Goal: Task Accomplishment & Management: Manage account settings

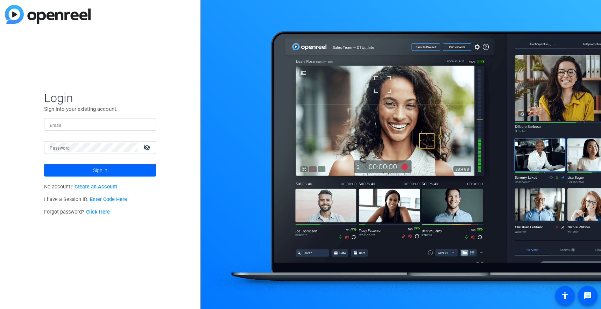
click at [79, 129] on div at bounding box center [100, 125] width 101 height 12
click at [76, 126] on input "Email" at bounding box center [100, 125] width 101 height 8
paste input "[EMAIL_ADDRESS][DOMAIN_NAME]"
type input "[EMAIL_ADDRESS][DOMAIN_NAME]"
click at [85, 169] on span at bounding box center [100, 170] width 112 height 17
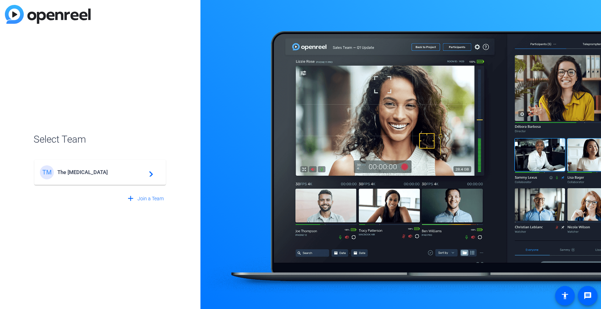
click at [91, 175] on span "The [MEDICAL_DATA]" at bounding box center [101, 172] width 88 height 6
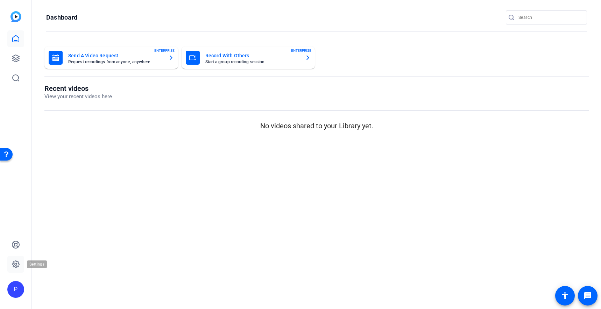
click at [12, 267] on icon at bounding box center [16, 264] width 8 height 8
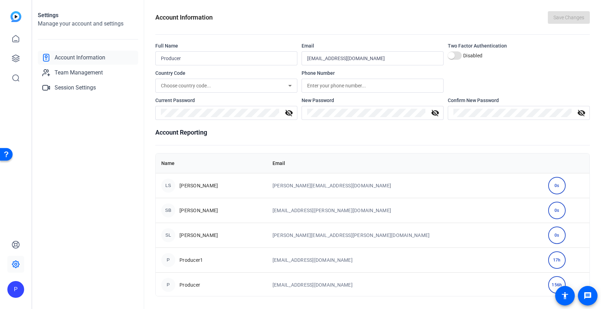
click at [18, 18] on img at bounding box center [16, 16] width 11 height 11
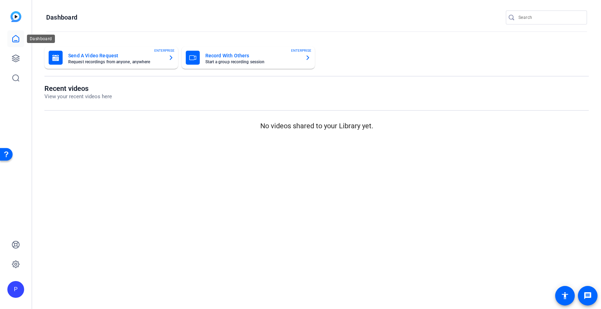
click at [18, 36] on icon at bounding box center [16, 39] width 8 height 8
click at [18, 244] on icon at bounding box center [16, 245] width 8 height 8
click at [11, 291] on div "P" at bounding box center [15, 289] width 17 height 17
click at [235, 194] on div at bounding box center [300, 154] width 601 height 309
click at [16, 40] on icon at bounding box center [16, 39] width 8 height 8
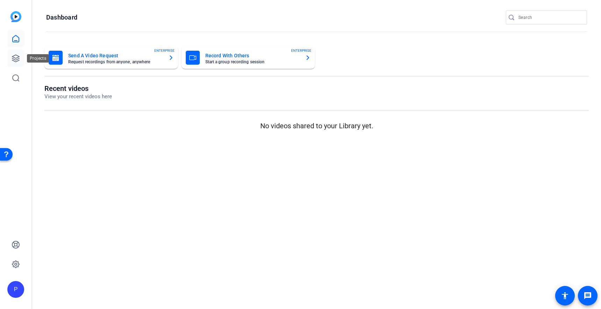
click at [16, 57] on icon at bounding box center [16, 58] width 8 height 8
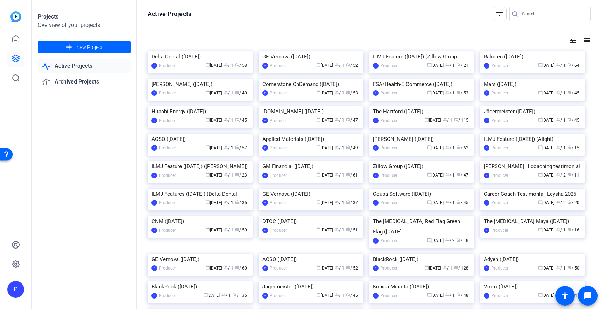
click at [587, 10] on div "Active Projects filter_list tune list Delta Dental ([DATE]) P Producer calendar…" at bounding box center [369, 154] width 464 height 309
click at [14, 288] on div "P" at bounding box center [15, 289] width 17 height 17
click at [19, 261] on div at bounding box center [300, 154] width 601 height 309
click at [16, 265] on icon at bounding box center [16, 264] width 8 height 8
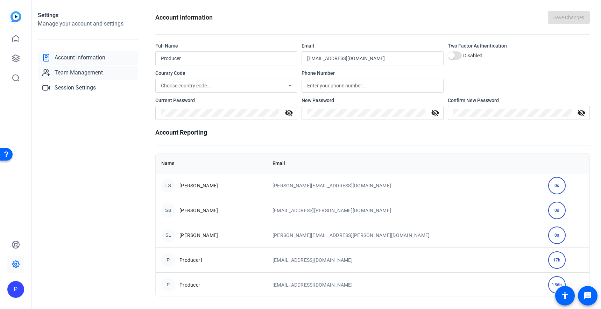
click at [97, 69] on span "Team Management" at bounding box center [79, 73] width 48 height 8
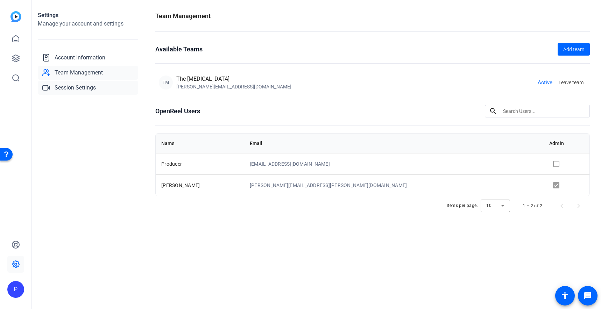
click at [92, 88] on span "Session Settings" at bounding box center [75, 88] width 41 height 8
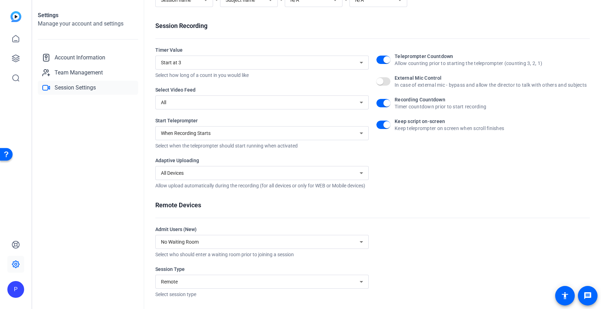
scroll to position [85, 0]
click at [16, 245] on icon at bounding box center [16, 245] width 8 height 8
click at [14, 44] on link at bounding box center [15, 38] width 17 height 17
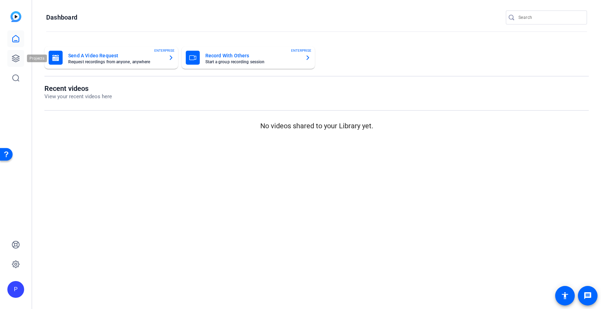
click at [17, 56] on icon at bounding box center [16, 58] width 8 height 8
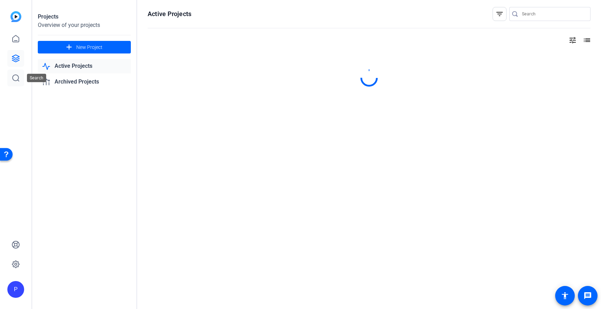
click at [16, 74] on icon at bounding box center [16, 78] width 8 height 8
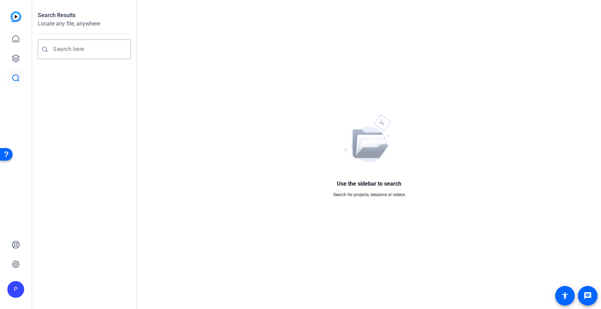
click at [7, 152] on div "Open Resource Center" at bounding box center [7, 155] width 6 height 6
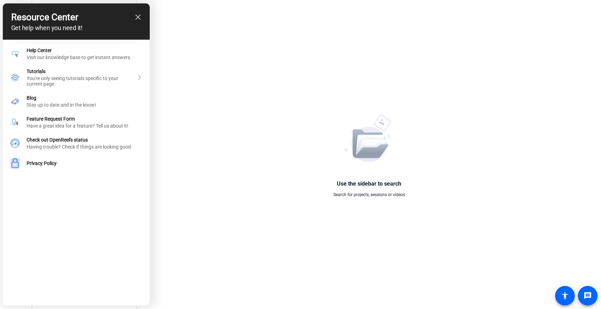
click at [136, 15] on icon "close resource center" at bounding box center [137, 17] width 5 height 5
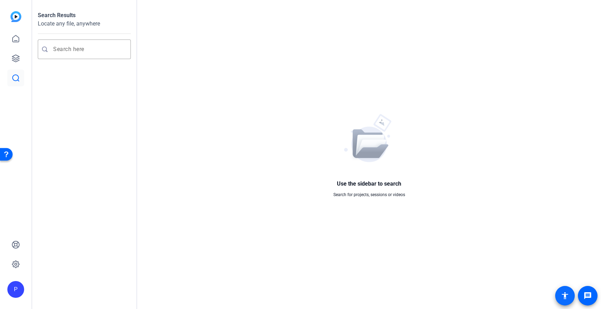
click at [567, 296] on mat-icon "accessibility" at bounding box center [565, 296] width 8 height 8
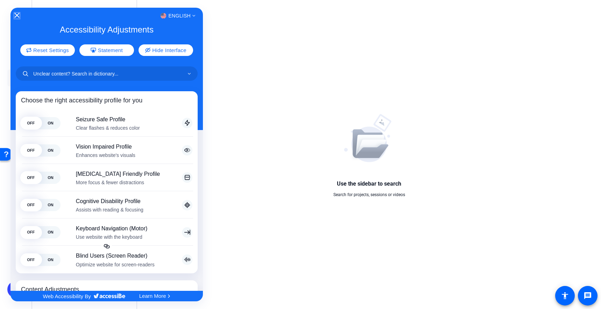
click at [17, 15] on icon "Close Accessibility Interface" at bounding box center [17, 15] width 5 height 5
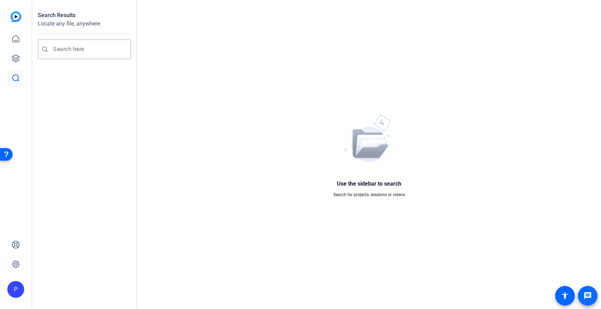
click at [591, 296] on mat-icon "message" at bounding box center [588, 296] width 8 height 8
